Goal: Navigation & Orientation: Find specific page/section

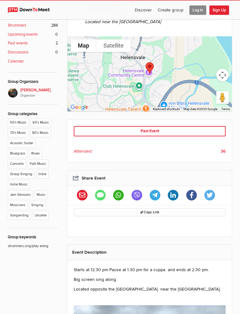
scroll to position [193, 0]
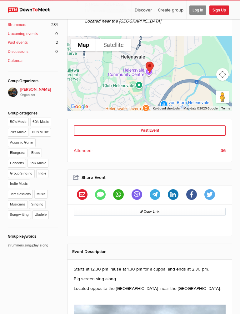
click at [40, 211] on li "Ukulele" at bounding box center [42, 216] width 18 height 10
click at [43, 211] on li "Ukulele" at bounding box center [42, 216] width 18 height 10
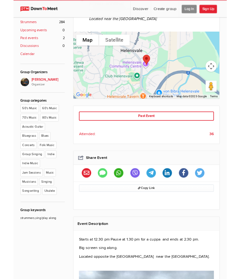
scroll to position [0, 0]
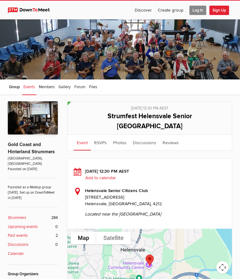
click at [158, 48] on div at bounding box center [120, 49] width 240 height 60
click at [115, 47] on div at bounding box center [120, 49] width 240 height 60
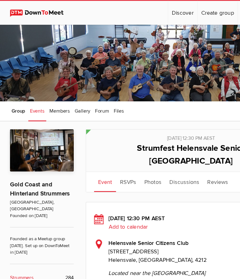
click at [32, 86] on span "Events" at bounding box center [29, 87] width 12 height 5
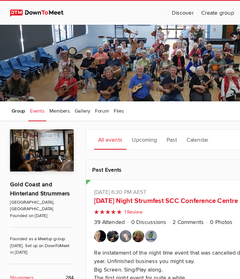
click at [116, 110] on link "Upcoming" at bounding box center [113, 110] width 26 height 16
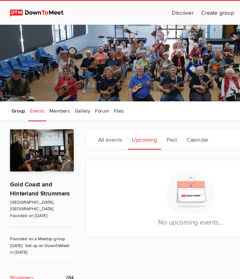
click at [50, 84] on link "Members" at bounding box center [47, 88] width 18 height 16
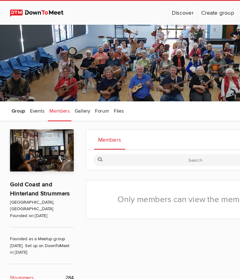
click at [67, 86] on span "Gallery" at bounding box center [65, 87] width 12 height 5
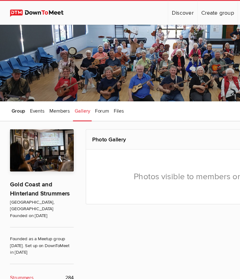
click at [84, 86] on span "Forum" at bounding box center [80, 87] width 11 height 5
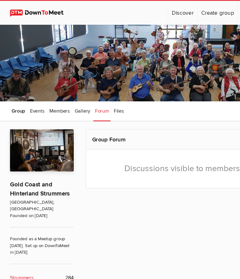
click at [98, 84] on link "Files" at bounding box center [93, 88] width 11 height 16
